Goal: Task Accomplishment & Management: Manage account settings

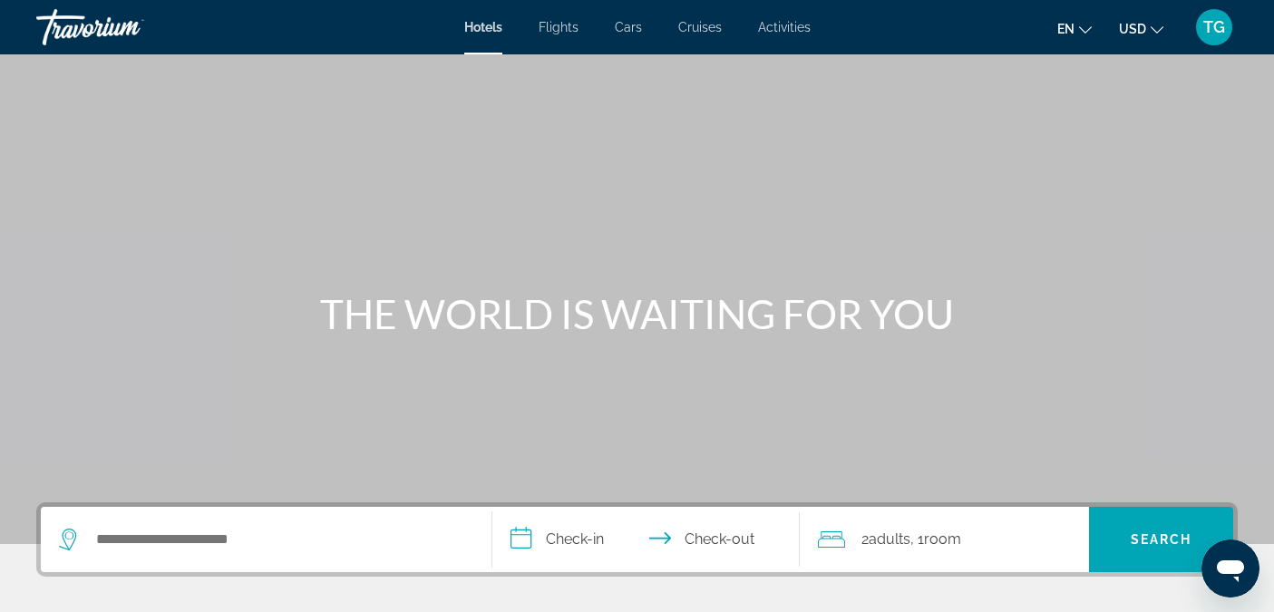
click at [1210, 25] on span "TG" at bounding box center [1215, 27] width 22 height 18
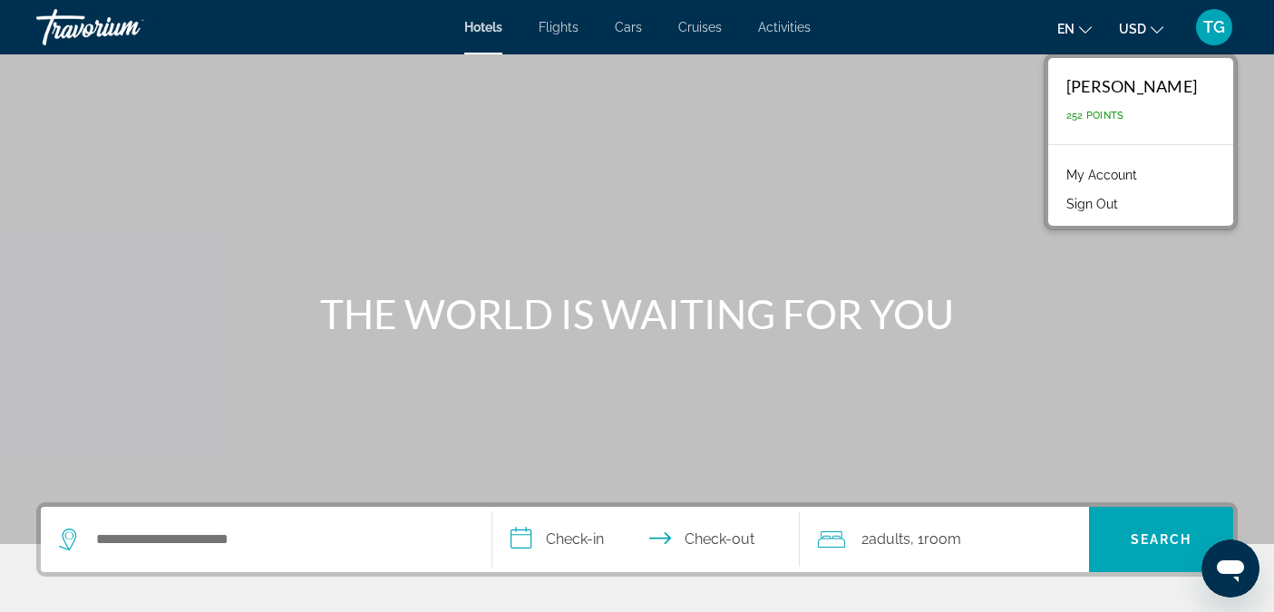
click at [1074, 170] on link "My Account" at bounding box center [1102, 175] width 89 height 24
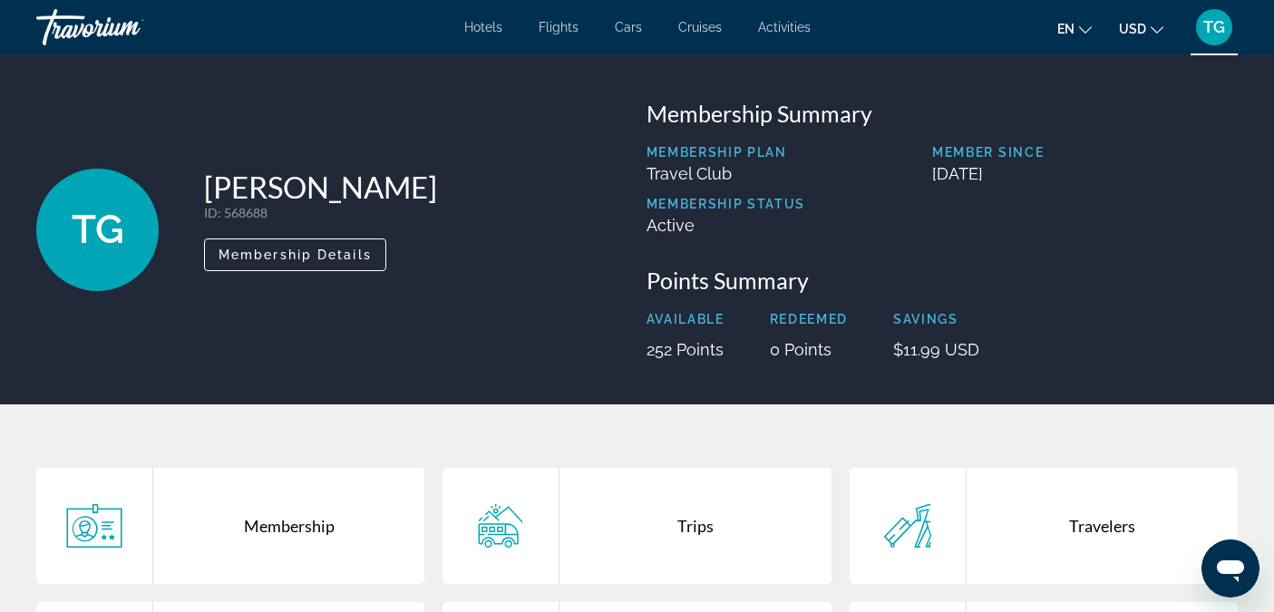
click at [694, 531] on div "Trips" at bounding box center [695, 526] width 271 height 116
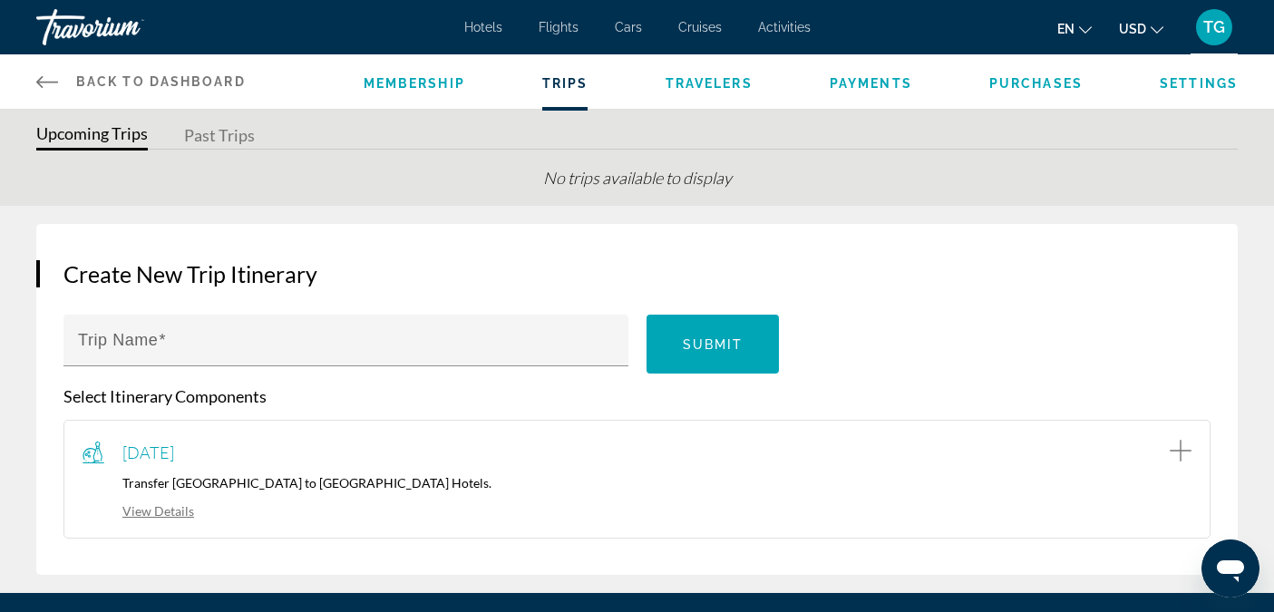
scroll to position [189, 0]
